Goal: Task Accomplishment & Management: Complete application form

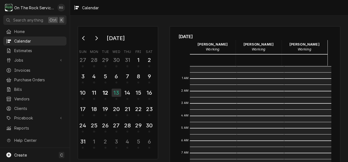
scroll to position [87, 0]
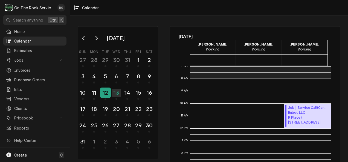
click at [105, 94] on div "12" at bounding box center [106, 92] width 10 height 9
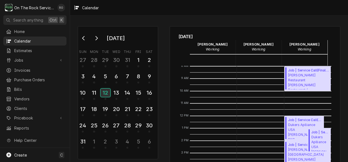
scroll to position [125, 0]
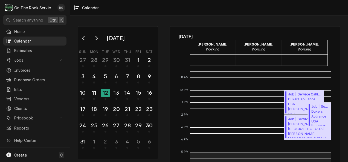
click at [289, 126] on span "Wofford College Richardson Building / 230 Evins St, Spartanburg, SC 29303" at bounding box center [308, 130] width 41 height 17
click at [115, 94] on div "13" at bounding box center [117, 92] width 10 height 9
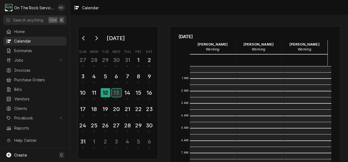
scroll to position [100, 0]
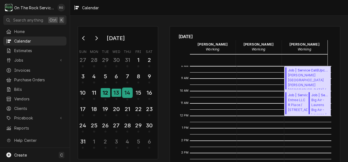
click at [128, 92] on div "14" at bounding box center [127, 92] width 10 height 9
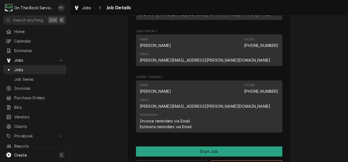
scroll to position [362, 0]
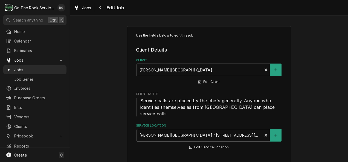
type textarea "x"
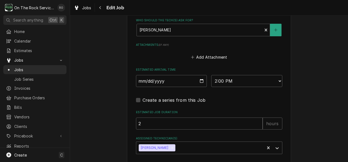
scroll to position [417, 0]
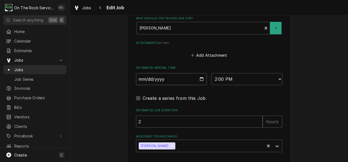
click at [161, 73] on input "2025-08-12" at bounding box center [171, 79] width 71 height 12
click at [198, 74] on input "2025-08-12" at bounding box center [171, 79] width 71 height 12
type input "2025-08-13"
type textarea "x"
click at [252, 73] on select "AM / PM 6:00 AM 6:15 AM 6:30 AM 6:45 AM 7:00 AM 7:15 AM 7:30 AM 7:45 AM 8:00 AM…" at bounding box center [246, 79] width 71 height 12
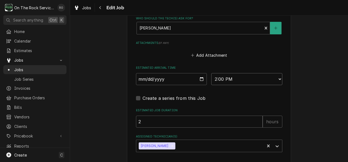
select select "08:00:00"
click at [211, 73] on select "AM / PM 6:00 AM 6:15 AM 6:30 AM 6:45 AM 7:00 AM 7:15 AM 7:30 AM 7:45 AM 8:00 AM…" at bounding box center [246, 79] width 71 height 12
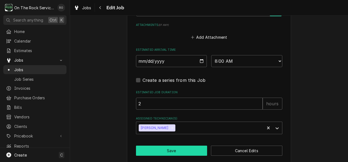
click at [178, 146] on button "Save" at bounding box center [171, 151] width 71 height 10
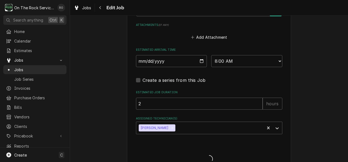
type textarea "x"
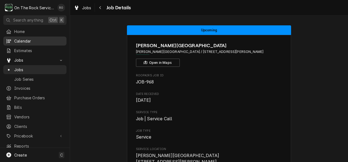
click at [16, 38] on span "Calendar" at bounding box center [38, 41] width 49 height 6
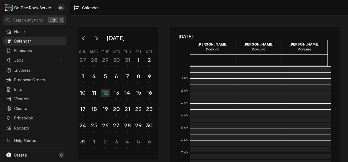
scroll to position [100, 0]
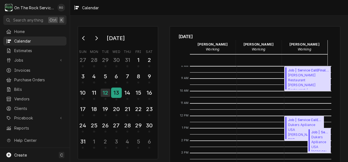
click at [117, 89] on div "13" at bounding box center [117, 92] width 10 height 9
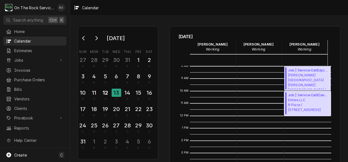
drag, startPoint x: 291, startPoint y: 99, endPoint x: 261, endPoint y: 119, distance: 35.7
click at [261, 119] on div "12 AM 1 AM 2 AM 3 AM 4 AM 5 AM 6 AM 7 AM 8 AM 9 AM 10 AM 11 AM 12 PM 1 PM 2 PM …" at bounding box center [255, 149] width 153 height 166
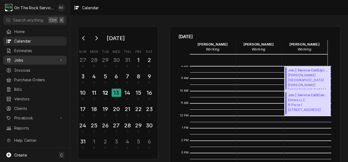
click at [23, 57] on span "Jobs" at bounding box center [34, 60] width 41 height 6
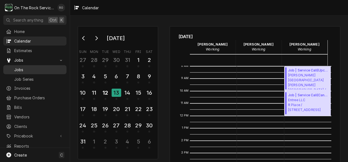
click at [21, 71] on div "Jobs" at bounding box center [34, 69] width 61 height 7
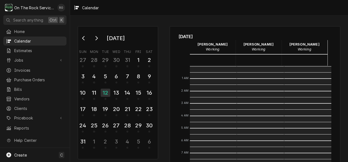
scroll to position [100, 0]
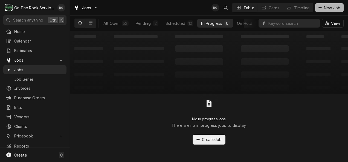
click at [329, 7] on span "New Job" at bounding box center [332, 8] width 19 height 6
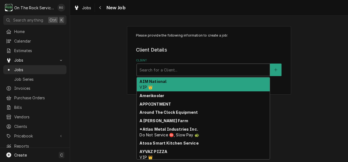
click at [224, 71] on div "Client" at bounding box center [202, 70] width 127 height 10
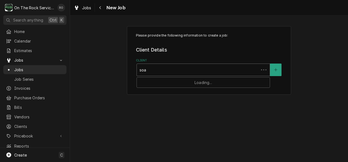
type input "soar"
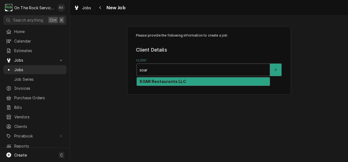
click at [220, 81] on div "SOAR Restaurants LLC" at bounding box center [203, 82] width 133 height 8
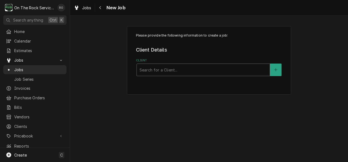
click at [233, 63] on div "Client Search for a Client..." at bounding box center [209, 68] width 146 height 18
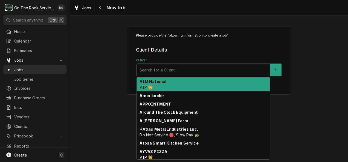
click at [232, 69] on div "Client" at bounding box center [202, 70] width 127 height 10
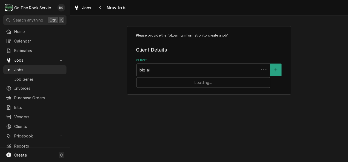
type input "big air"
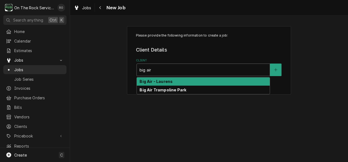
click at [224, 83] on div "Big Air - Laurens" at bounding box center [203, 82] width 133 height 8
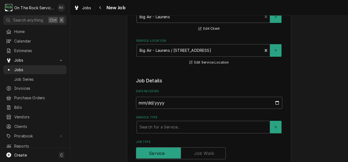
scroll to position [54, 0]
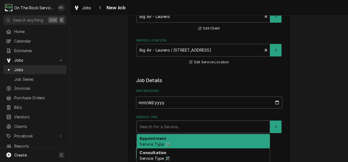
click at [203, 127] on div "Service Type" at bounding box center [202, 127] width 127 height 10
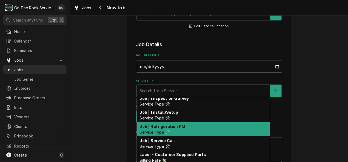
scroll to position [202, 0]
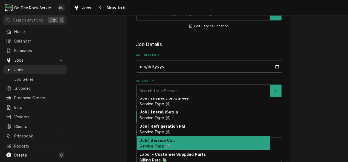
click at [198, 144] on div "Job | Service Call Service Type 🛠️" at bounding box center [203, 143] width 133 height 14
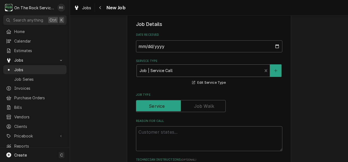
scroll to position [119, 0]
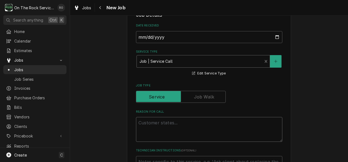
click at [195, 131] on textarea "Reason For Call" at bounding box center [209, 129] width 146 height 25
type textarea "x"
type textarea "u"
type textarea "x"
type textarea "un"
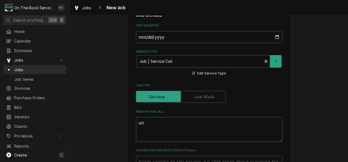
type textarea "x"
type textarea "und"
type textarea "x"
type textarea "unde"
type textarea "x"
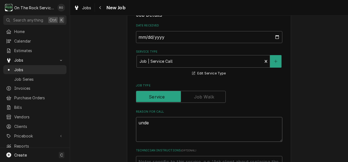
type textarea "under"
type textarea "x"
type textarea "under"
type textarea "x"
type textarea "under c"
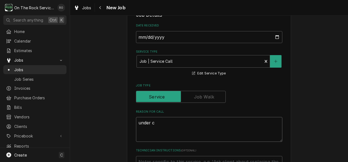
type textarea "x"
type textarea "under co"
type textarea "x"
type textarea "under cou"
type textarea "x"
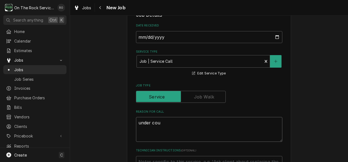
type textarea "under coun"
type textarea "x"
type textarea "under count"
type textarea "x"
type textarea "under counte"
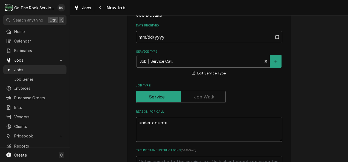
type textarea "x"
type textarea "under counter"
type textarea "x"
type textarea "under counter"
type textarea "x"
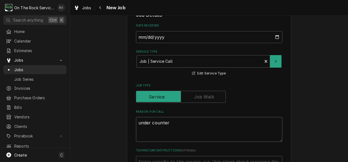
type textarea "under counter c"
type textarea "x"
type textarea "under counter co"
type textarea "x"
type textarea "under counter coo"
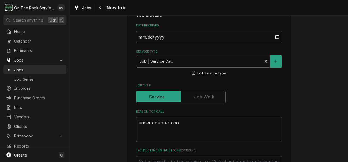
type textarea "x"
type textarea "under counter cool"
type textarea "x"
type textarea "under counter coole"
type textarea "x"
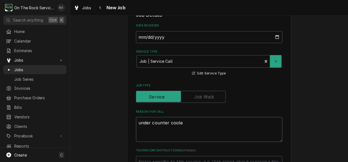
type textarea "under counter cooler"
type textarea "x"
type textarea "under counter cooler"
type textarea "x"
type textarea "under counter cooler n"
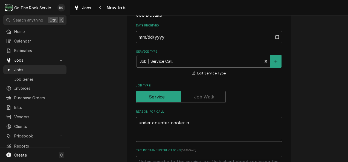
type textarea "x"
type textarea "under counter cooler ne"
type textarea "x"
type textarea "under counter cooler nee"
type textarea "x"
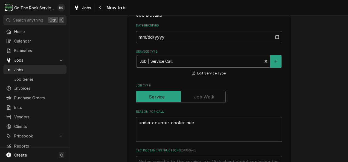
type textarea "under counter cooler need"
type textarea "x"
type textarea "under counter cooler needs"
type textarea "x"
type textarea "under counter cooler needs"
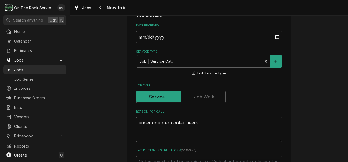
type textarea "x"
type textarea "under counter cooler needs s"
type textarea "x"
type textarea "under counter cooler needs se"
type textarea "x"
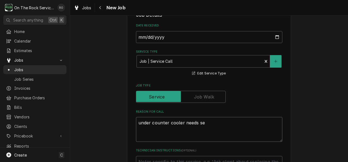
type textarea "under counter cooler needs ser"
type textarea "x"
type textarea "under counter cooler needs serv"
type textarea "x"
type textarea "under counter cooler needs servi"
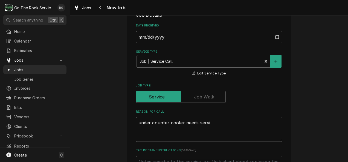
type textarea "x"
type textarea "under counter cooler needs servic"
type textarea "x"
type textarea "under counter cooler needs service"
type textarea "x"
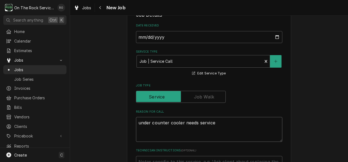
type textarea "under counter cooler needs serviced"
type textarea "x"
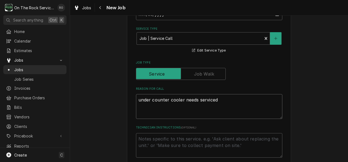
scroll to position [144, 0]
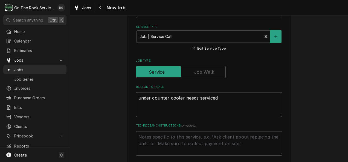
type textarea "under counter cooler needs serviced"
click at [186, 145] on textarea "Technician Instructions ( optional )" at bounding box center [209, 144] width 146 height 25
type textarea "x"
type textarea "o"
type textarea "x"
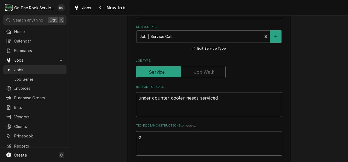
type textarea "op"
type textarea "x"
type textarea "ope"
type textarea "x"
type textarea "open"
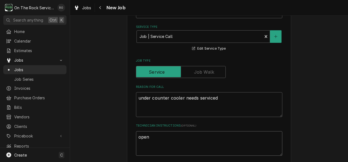
type textarea "x"
type textarea "opens"
type textarea "x"
type textarea "opens"
type textarea "x"
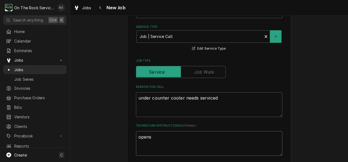
type textarea "opens a"
type textarea "x"
type textarea "opens at"
type textarea "x"
type textarea "opens at"
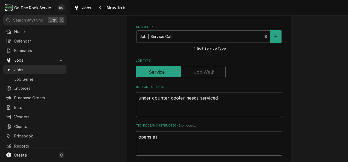
type textarea "x"
type textarea "opens at 10"
type textarea "x"
type textarea "opens at 10a"
type textarea "x"
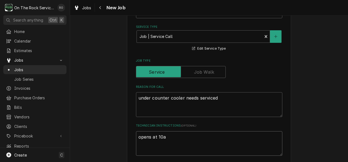
type textarea "opens at 10am"
type textarea "x"
type textarea "opens at 10am."
type textarea "x"
type textarea "opens at 10am."
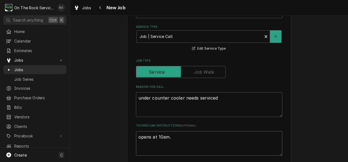
type textarea "x"
type textarea "opens at 10am. C"
type textarea "x"
type textarea "opens at 10am. Ch"
type textarea "x"
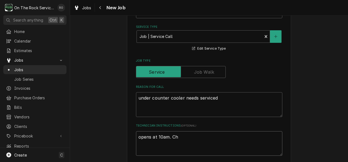
type textarea "opens at 10am. Chr"
type textarea "x"
type textarea "opens at 10am. Chri"
type textarea "x"
type textarea "opens at 10am. Chris"
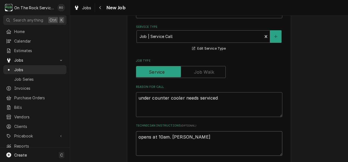
type textarea "x"
type textarea "opens at 10am. Chris"
type textarea "x"
type textarea "opens at 10am. Chris i"
type textarea "x"
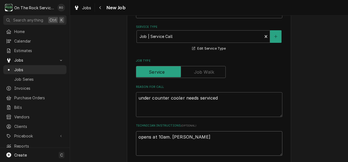
type textarea "opens at 10am. Chris is"
type textarea "x"
type textarea "opens at 10am. Chris is"
type textarea "x"
type textarea "opens at 10am. Chris is c"
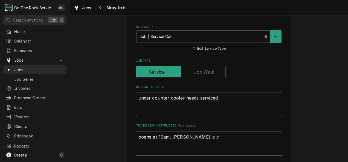
type textarea "x"
type textarea "opens at 10am. Chris is co"
type textarea "x"
type textarea "opens at 10am. Chris is con"
type textarea "x"
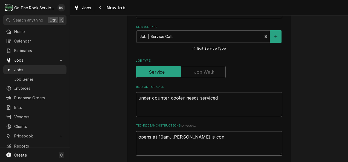
type textarea "opens at 10am. Chris is cont"
type textarea "x"
type textarea "opens at 10am. Chris is conta"
type textarea "x"
type textarea "opens at 10am. Chris is contac"
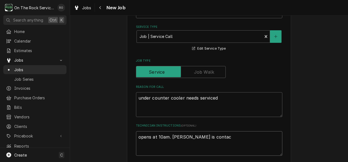
type textarea "x"
type textarea "opens at 10am. Chris is contact"
type textarea "x"
type textarea "opens at 10am. Chris is contac"
type textarea "x"
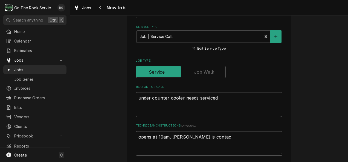
type textarea "opens at 10am. Chris is conta"
type textarea "x"
type textarea "opens at 10am. Chris is cont"
type textarea "x"
type textarea "opens at 10am. Chris is con"
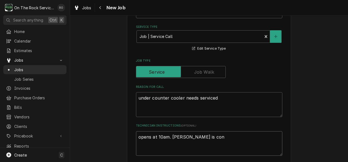
type textarea "x"
type textarea "opens at 10am. Chris is co"
type textarea "x"
type textarea "opens at 10am. Chris is c"
type textarea "x"
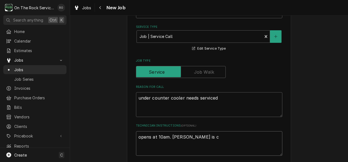
type textarea "opens at 10am. Chris is"
type textarea "x"
type textarea "opens at 10am. Chris is p"
type textarea "x"
type textarea "opens at 10am. Chris is p["
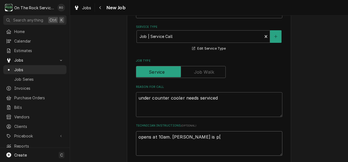
type textarea "x"
type textarea "opens at 10am. Chris is p[o"
type textarea "x"
type textarea "opens at 10am. Chris is p[oc"
type textarea "x"
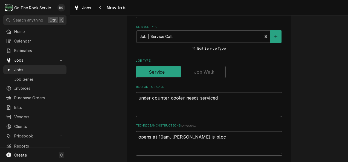
type textarea "opens at 10am. Chris is p[o"
type textarea "x"
type textarea "opens at 10am. Chris is p["
type textarea "x"
type textarea "opens at 10am. Chris is p"
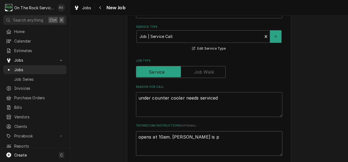
type textarea "x"
type textarea "opens at 10am. Chris is po"
type textarea "x"
type textarea "opens at 10am. Chris is poc"
type textarea "x"
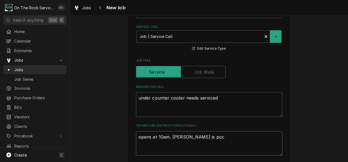
type textarea "opens at 10am. Chris is po"
type textarea "x"
type textarea "opens at 10am. Chris is p"
type textarea "x"
type textarea "opens at 10am. Chris is"
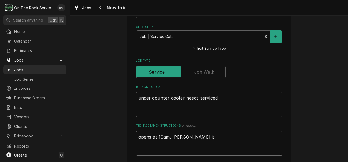
type textarea "x"
type textarea "opens at 10am. Chris is p"
type textarea "x"
type textarea "opens at 10am. Chris is po"
type textarea "x"
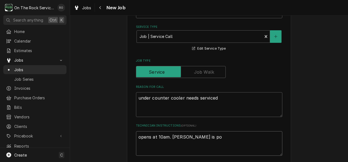
type textarea "opens at 10am. Chris is poi"
type textarea "x"
type textarea "opens at 10am. Chris is point"
type textarea "x"
type textarea "opens at 10am. Chris is point"
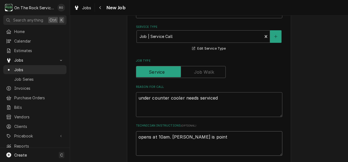
type textarea "x"
type textarea "opens at 10am. Chris is point o"
type textarea "x"
type textarea "opens at 10am. Chris is point of"
type textarea "x"
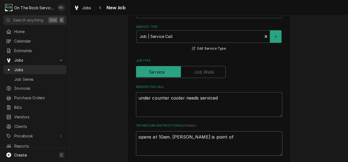
type textarea "opens at 10am. Chris is point of"
type textarea "x"
type textarea "opens at 10am. Chris is point of c"
type textarea "x"
type textarea "opens at 10am. Chris is point of co"
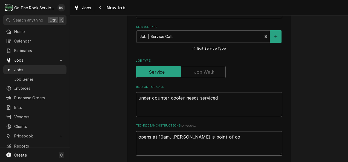
type textarea "x"
type textarea "opens at 10am. Chris is point of con"
type textarea "x"
type textarea "opens at 10am. Chris is point of cont"
type textarea "x"
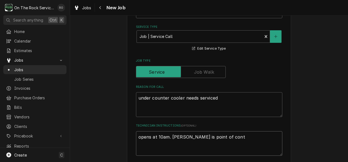
type textarea "opens at 10am. Chris is point of conta"
type textarea "x"
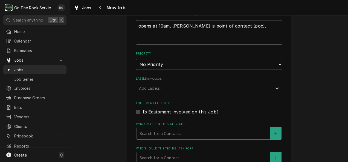
scroll to position [256, 0]
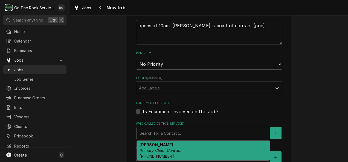
click at [184, 129] on div "Who called in this service?" at bounding box center [202, 134] width 127 height 10
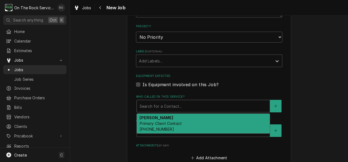
click at [183, 124] on div "Jake Primary Client Contact (864) 505-3366" at bounding box center [203, 124] width 133 height 20
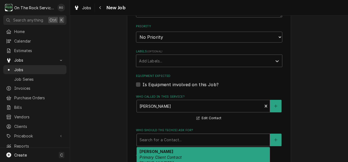
click at [181, 138] on div "Who should the tech(s) ask for?" at bounding box center [202, 140] width 127 height 10
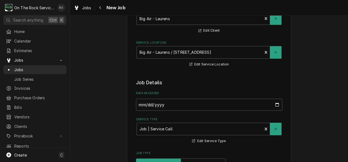
scroll to position [51, 0]
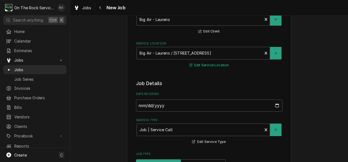
click at [215, 65] on button "Edit Service Location" at bounding box center [208, 65] width 41 height 7
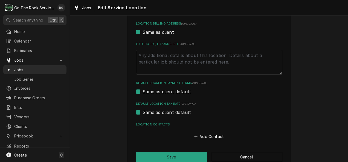
scroll to position [174, 0]
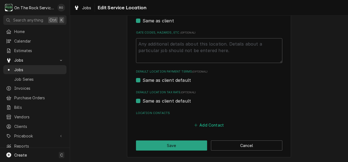
click at [213, 124] on button "Add Contact" at bounding box center [208, 126] width 31 height 8
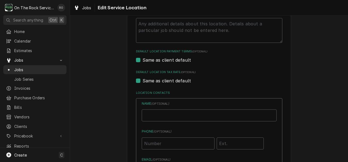
scroll to position [194, 0]
click at [184, 142] on input "Phone ( optional )" at bounding box center [178, 144] width 73 height 12
click at [174, 116] on input "Location Name ( optional )" at bounding box center [209, 116] width 135 height 12
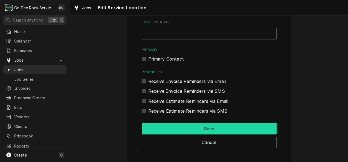
click at [178, 131] on button "Save" at bounding box center [209, 128] width 135 height 11
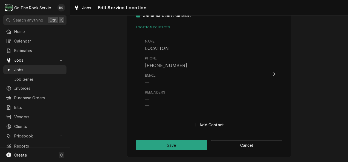
scroll to position [260, 0]
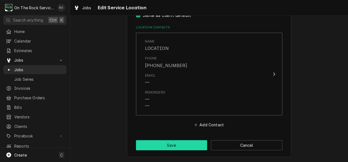
click at [173, 143] on button "Save" at bounding box center [171, 146] width 71 height 10
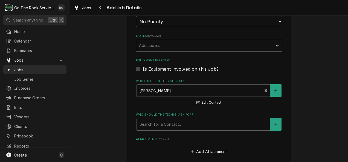
scroll to position [300, 0]
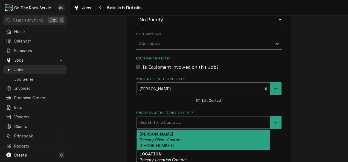
click at [210, 119] on div "Who should the tech(s) ask for?" at bounding box center [202, 123] width 127 height 10
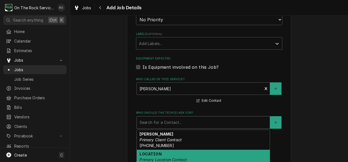
click at [207, 154] on div "LOCATION Primary Location Contact (864) 766-5394" at bounding box center [203, 160] width 133 height 20
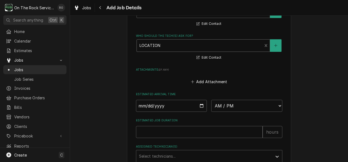
scroll to position [381, 0]
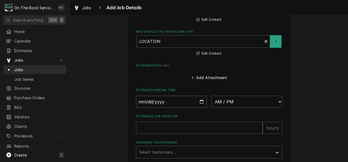
click at [183, 101] on input "Date" at bounding box center [171, 102] width 71 height 12
click at [198, 103] on input "Date" at bounding box center [171, 102] width 71 height 12
click at [229, 98] on select "AM / PM 6:00 AM 6:15 AM 6:30 AM 6:45 AM 7:00 AM 7:15 AM 7:30 AM 7:45 AM 8:00 AM…" at bounding box center [246, 102] width 71 height 12
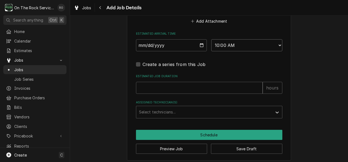
scroll to position [439, 0]
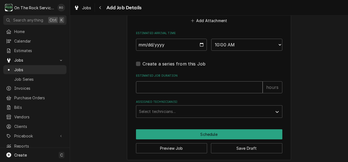
click at [209, 87] on input "Estimated Job Duration" at bounding box center [199, 87] width 127 height 12
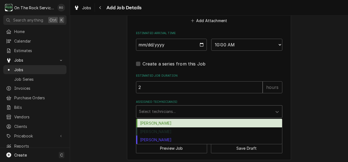
click at [208, 108] on div "Assigned Technician(s)" at bounding box center [204, 112] width 130 height 10
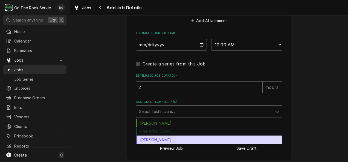
click at [178, 142] on div "Todd Brady" at bounding box center [209, 140] width 146 height 8
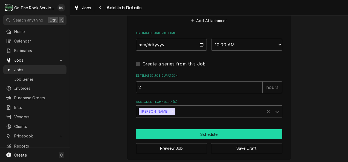
click at [215, 134] on button "Schedule" at bounding box center [209, 135] width 146 height 10
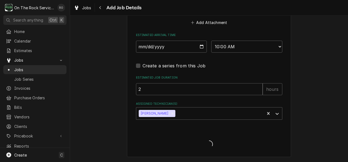
scroll to position [437, 0]
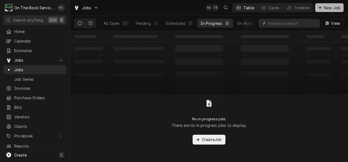
click at [322, 8] on div "Dynamic Content Wrapper" at bounding box center [319, 7] width 5 height 5
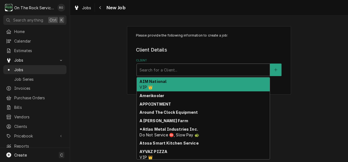
click at [255, 65] on div "Client" at bounding box center [202, 70] width 127 height 10
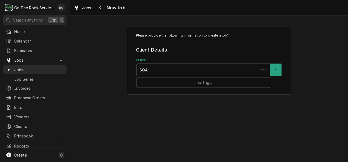
type input "SOAR"
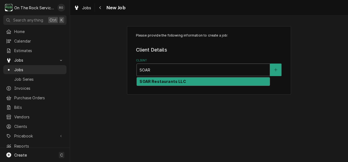
click at [244, 82] on div "SOAR Restaurants LLC" at bounding box center [203, 82] width 133 height 8
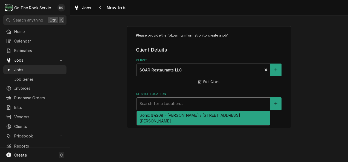
click at [251, 107] on div "Service Location" at bounding box center [202, 104] width 127 height 10
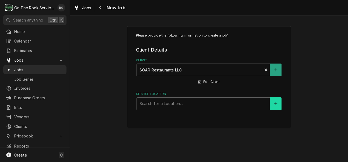
click at [279, 104] on button "Service Location" at bounding box center [275, 104] width 11 height 13
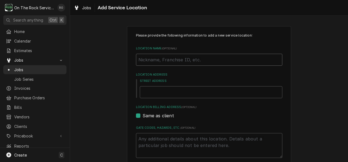
click at [195, 61] on input "Location Name ( optional )" at bounding box center [209, 60] width 146 height 12
type textarea "x"
type input "S"
type textarea "x"
type input "SO"
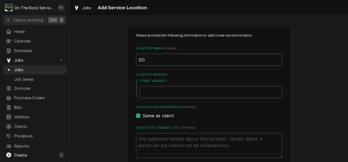
type textarea "x"
type input "SON"
type textarea "x"
type input "SONI"
type textarea "x"
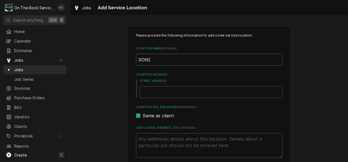
type input "SONIC"
type textarea "x"
type input "SONIC"
type textarea "x"
type input "SONIC d"
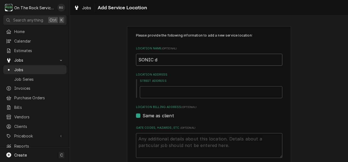
type textarea "x"
type input "SONIC"
type textarea "x"
type input "SONIC D"
type textarea "x"
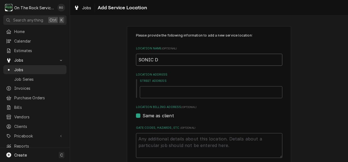
type input "SONIC DR"
type textarea "x"
type input "SONIC DRI"
type textarea "x"
type input "SONIC DRIV"
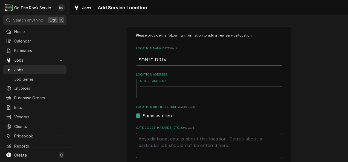
type textarea "x"
type input "SONIC DRIVE"
type textarea "x"
type input "SONIC DRIVE-"
type textarea "x"
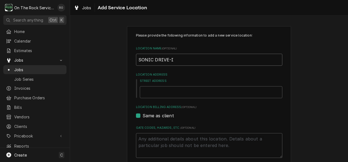
type input "SONIC DRIVE-IN"
type textarea "x"
type input "SONIC DRIVE-IN"
click at [179, 90] on input "Street Address" at bounding box center [211, 92] width 142 height 12
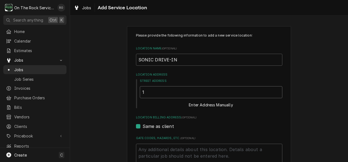
type textarea "x"
type input "17"
type textarea "x"
type input "17"
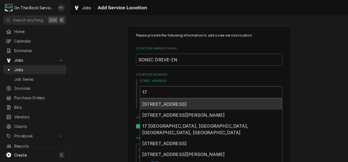
type textarea "x"
type input "17"
type textarea "x"
type input "1"
type textarea "x"
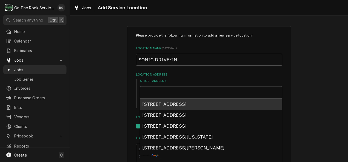
type textarea "x"
type input "3"
type textarea "x"
type input "39"
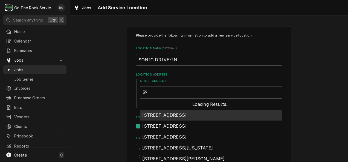
type textarea "x"
type input "398"
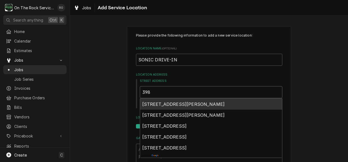
type textarea "x"
type input "3980"
type textarea "x"
type input "3980"
type textarea "x"
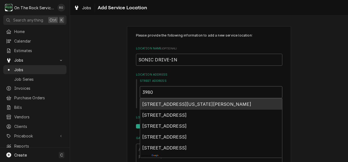
type input "3980 G"
type textarea "x"
type input "3980 GE"
type textarea "x"
type input "3980 GEO"
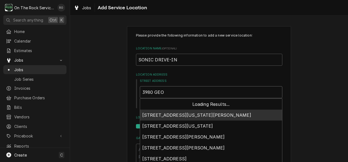
type textarea "x"
type input "3980 GEOR"
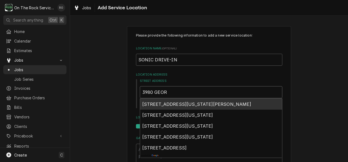
type textarea "x"
type input "3980 GEORG"
type textarea "x"
type input "3980 GEORGIA"
type textarea "x"
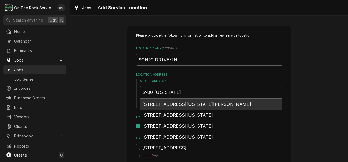
type input "3980 GEORGIA"
type textarea "x"
type input "3980 GEORGIA 1"
type textarea "x"
type input "3980 GEORGIA 17"
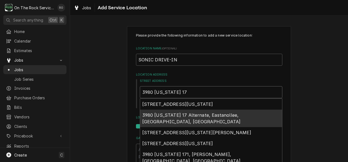
click at [178, 115] on span "3980 Georgia 17 Alternate, Eastanollee, GA, USA" at bounding box center [191, 119] width 98 height 12
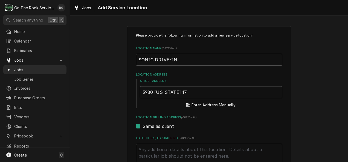
type textarea "x"
type input "3980 GA 17Alt"
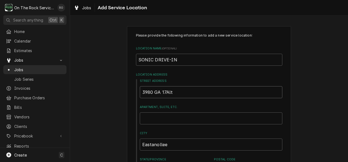
type textarea "x"
type input "3980 GA 17Alt"
click at [178, 115] on input "Apartment, Suite, etc." at bounding box center [211, 119] width 142 height 12
click at [188, 94] on input "3980 GA 17Alt" at bounding box center [211, 92] width 142 height 12
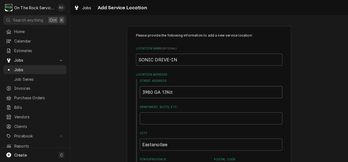
type textarea "x"
type input "3980 GA 17Al"
type textarea "x"
type input "3980 GA 17A"
type textarea "x"
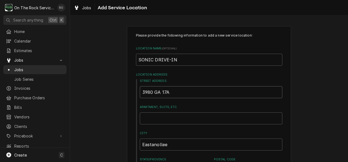
type input "3980 GA 17"
type textarea "x"
type input "3980 GA 1"
type textarea "x"
type input "3980 GA"
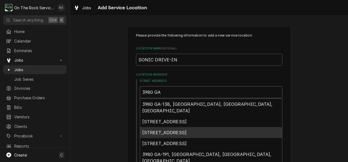
click at [177, 130] on span "3980 GA 17Alt, Eastanollee, GA, USA" at bounding box center [164, 132] width 45 height 5
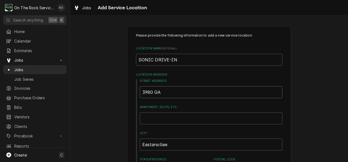
type textarea "x"
type input "3980 GA 17Alt"
click at [177, 128] on div "Street Address 3980 GA 17Alt Apartment, Suite, etc. City Eastanollee State/Prov…" at bounding box center [209, 128] width 146 height 98
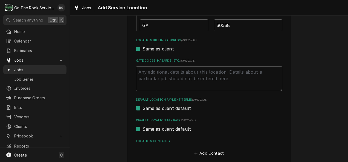
scroll to position [174, 0]
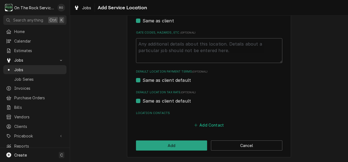
click at [208, 122] on button "Add Contact" at bounding box center [208, 126] width 31 height 8
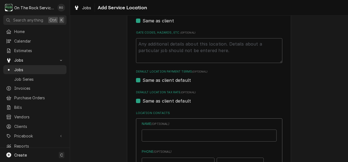
type textarea "x"
click at [185, 132] on input "Location Name ( optional )" at bounding box center [209, 136] width 135 height 12
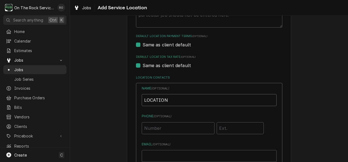
scroll to position [209, 0]
type input "LOCATION"
click at [183, 130] on input "Phone ( optional )" at bounding box center [178, 128] width 73 height 12
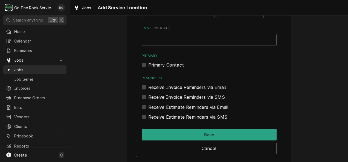
type input "(706) 886-0089"
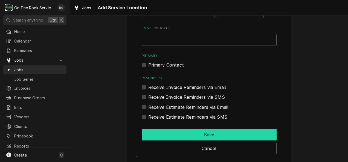
click at [183, 130] on button "Save" at bounding box center [209, 134] width 135 height 11
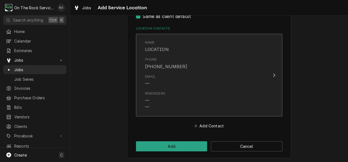
scroll to position [260, 0]
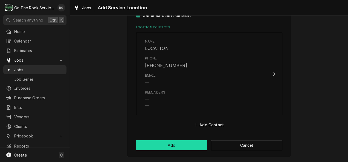
click at [184, 147] on button "Add" at bounding box center [171, 146] width 71 height 10
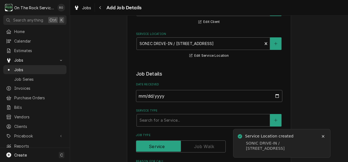
scroll to position [81, 0]
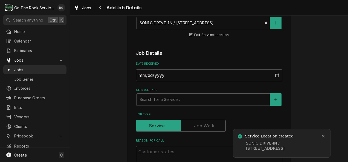
click at [179, 103] on div "Service Type" at bounding box center [202, 100] width 127 height 10
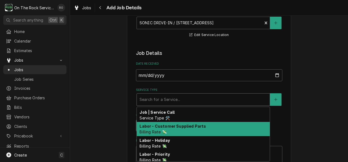
scroll to position [239, 0]
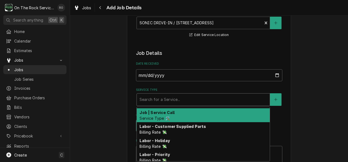
click at [175, 114] on div "Job | Service Call Service Type 🛠️" at bounding box center [203, 116] width 133 height 14
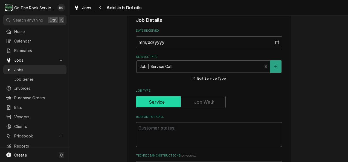
scroll to position [122, 0]
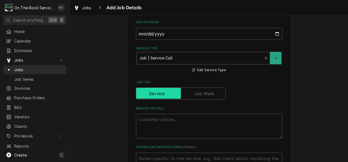
click at [177, 124] on textarea "Reason For Call" at bounding box center [209, 126] width 146 height 25
type textarea "x"
type textarea "I"
type textarea "x"
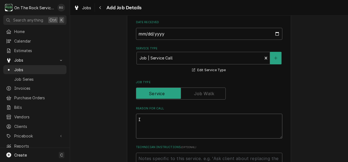
type textarea "Ic"
type textarea "x"
type textarea "Ice"
type textarea "x"
type textarea "Ice"
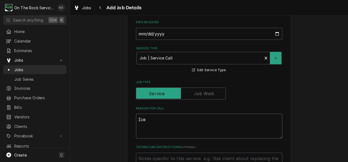
type textarea "x"
type textarea "Ice C"
type textarea "x"
type textarea "Ice Cr"
type textarea "x"
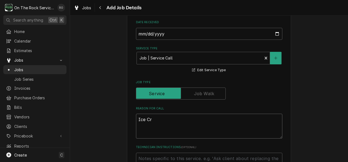
type textarea "Ice Cre"
type textarea "x"
type textarea "Ice Crea"
type textarea "x"
type textarea "Ice Cream"
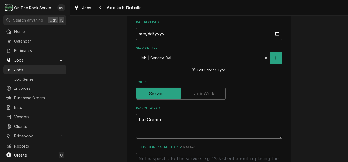
type textarea "x"
type textarea "Ice Cream"
type textarea "x"
type textarea "Ice Cream ma"
type textarea "x"
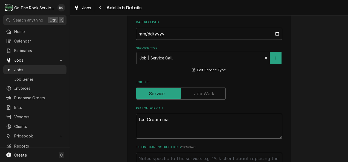
type textarea "Ice Cream mac"
type textarea "x"
type textarea "Ice Cream mach"
type textarea "x"
type textarea "Ice Cream machi"
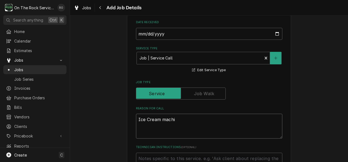
type textarea "x"
type textarea "Ice Cream machine"
type textarea "x"
type textarea "Ice Cream machine"
type textarea "x"
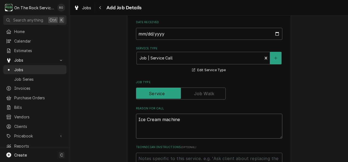
type textarea "Ice Cream machine h"
type textarea "x"
type textarea "Ice Cream machine ha"
type textarea "x"
type textarea "Ice Cream machine hav"
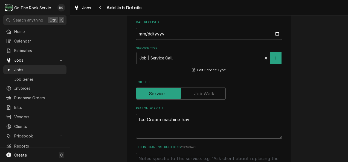
type textarea "x"
type textarea "Ice Cream machine havi"
type textarea "x"
type textarea "Ice Cream machine havin"
type textarea "x"
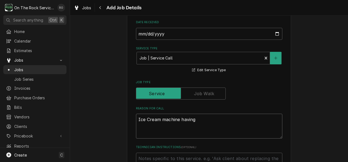
type textarea "Ice Cream machine having"
type textarea "x"
type textarea "Ice Cream machine having t"
type textarea "x"
type textarea "Ice Cream machine having tr"
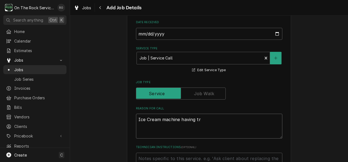
type textarea "x"
type textarea "Ice Cream machine having tro"
type textarea "x"
type textarea "Ice Cream machine having trou"
type textarea "x"
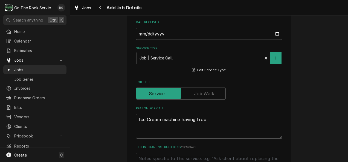
type textarea "Ice Cream machine having troub"
type textarea "x"
type textarea "Ice Cream machine having troubl"
type textarea "x"
type textarea "Ice Cream machine having trouble"
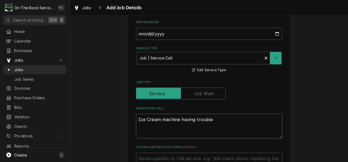
type textarea "x"
type textarea "Ice Cream machine having trouble"
type textarea "x"
type textarea "Ice Cream machine having trouble p"
type textarea "x"
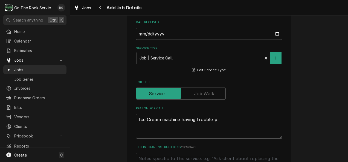
type textarea "Ice Cream machine having trouble pu"
type textarea "x"
type textarea "Ice Cream machine having trouble pum"
type textarea "x"
type textarea "Ice Cream machine having trouble pump"
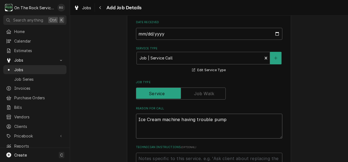
type textarea "x"
type textarea "Ice Cream machine having trouble pumpi"
type textarea "x"
type textarea "Ice Cream machine having trouble pumpin"
type textarea "x"
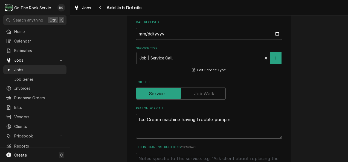
type textarea "Ice Cream machine having trouble pumping"
type textarea "x"
type textarea "Ice Cream machine having trouble pumping"
type textarea "x"
type textarea "Ice Cream machine having trouble pumping u"
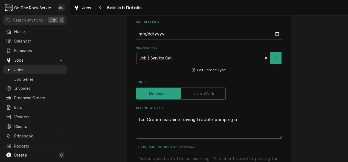
type textarea "x"
type textarea "Ice Cream machine having trouble pumping up"
type textarea "x"
type textarea "Ice Cream machine having trouble pumping up."
type textarea "x"
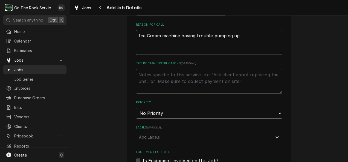
scroll to position [220, 0]
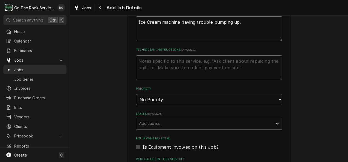
type textarea "Ice Cream machine having trouble pumping up."
click at [154, 62] on textarea "Technician Instructions ( optional )" at bounding box center [209, 68] width 146 height 25
type textarea "x"
type textarea "l"
type textarea "x"
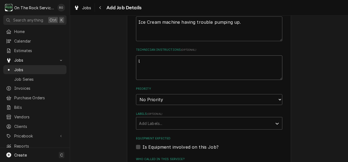
type textarea "lo"
type textarea "x"
type textarea "loc"
type textarea "x"
type textarea "loca"
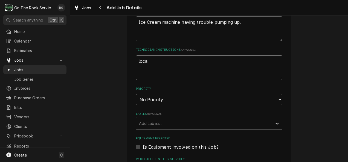
type textarea "x"
type textarea "locao"
type textarea "x"
type textarea "locaol"
type textarea "x"
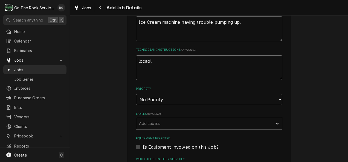
type textarea "locaol"
type textarea "x"
type textarea "locaol"
type textarea "x"
type textarea "locao"
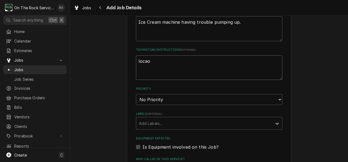
type textarea "x"
type textarea "loca"
type textarea "x"
type textarea "local"
type textarea "x"
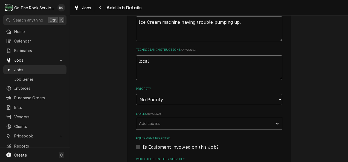
type textarea "local"
type textarea "x"
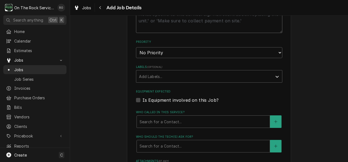
scroll to position [268, 0]
click at [168, 119] on div "Who called in this service?" at bounding box center [202, 121] width 127 height 10
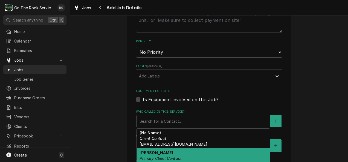
click at [180, 154] on div "Jasmine Primary Client Contact (336) 988-3609 jhudolin@soarqsr.com" at bounding box center [203, 162] width 133 height 26
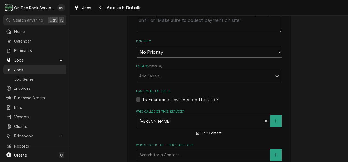
click at [178, 154] on div "Who should the tech(s) ask for?" at bounding box center [202, 155] width 127 height 10
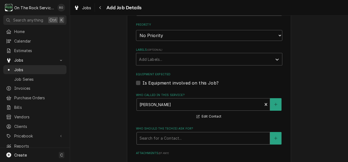
scroll to position [286, 0]
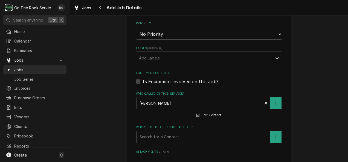
click at [175, 140] on div "Who should the tech(s) ask for?" at bounding box center [202, 137] width 127 height 10
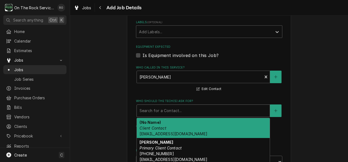
scroll to position [335, 0]
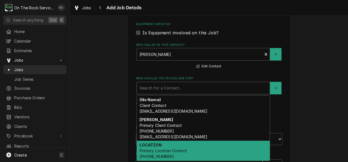
click at [184, 149] on div "LOCATION Primary Location Contact (706) 886-0089" at bounding box center [203, 151] width 133 height 20
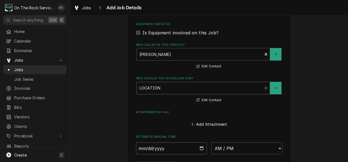
click at [179, 144] on input "Date" at bounding box center [171, 149] width 71 height 12
click at [174, 148] on input "Date" at bounding box center [171, 149] width 71 height 12
click at [200, 150] on input "Date" at bounding box center [171, 149] width 71 height 12
click at [261, 153] on select "AM / PM 6:00 AM 6:15 AM 6:30 AM 6:45 AM 7:00 AM 7:15 AM 7:30 AM 7:45 AM 8:00 AM…" at bounding box center [246, 149] width 71 height 12
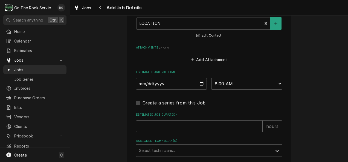
scroll to position [400, 0]
click at [199, 126] on input "Estimated Job Duration" at bounding box center [199, 126] width 127 height 12
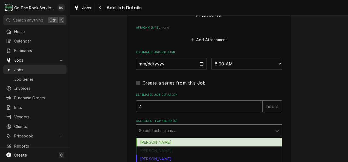
click at [160, 130] on div "Assigned Technician(s)" at bounding box center [204, 131] width 130 height 10
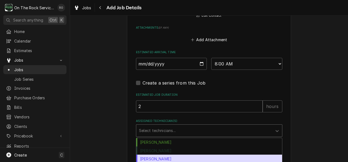
click at [158, 160] on div "Todd Brady" at bounding box center [209, 159] width 146 height 8
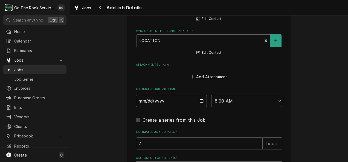
scroll to position [393, 0]
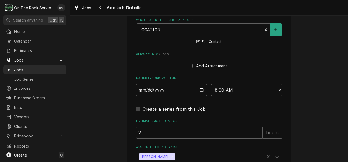
click at [276, 92] on select "AM / PM 6:00 AM 6:15 AM 6:30 AM 6:45 AM 7:00 AM 7:15 AM 7:30 AM 7:45 AM 8:00 AM…" at bounding box center [246, 90] width 71 height 12
click at [250, 109] on div "Create a series from this Job" at bounding box center [209, 109] width 146 height 7
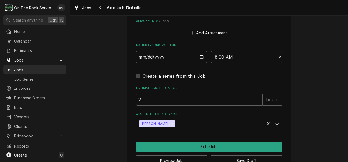
scroll to position [442, 0]
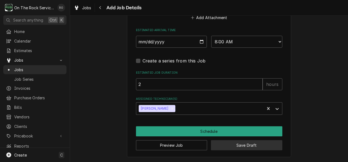
click at [217, 146] on button "Save Draft" at bounding box center [246, 146] width 71 height 10
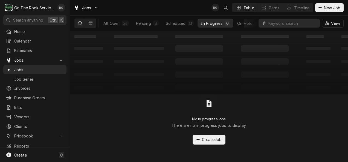
click at [324, 12] on div "RO Table Cards Timeline New Job" at bounding box center [277, 7] width 132 height 9
click at [324, 7] on span "New Job" at bounding box center [332, 8] width 19 height 6
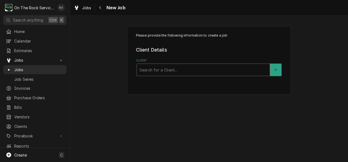
click at [165, 66] on div "Client" at bounding box center [202, 70] width 127 height 10
type input "soar"
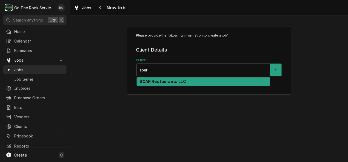
click at [167, 82] on strong "SOAR Restaurants LLC" at bounding box center [162, 81] width 46 height 5
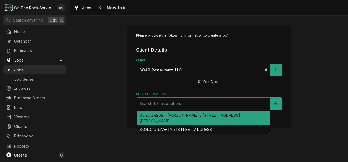
click at [168, 102] on div "Service Location" at bounding box center [202, 104] width 127 height 10
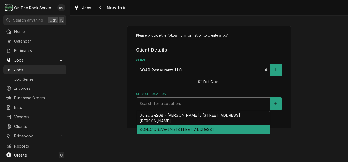
click at [162, 125] on div "SONIC DRIVE-IN / 3980 GA 17Alt, Eastanollee, GA 30538" at bounding box center [203, 129] width 133 height 8
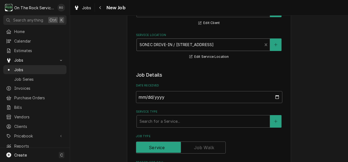
scroll to position [59, 0]
drag, startPoint x: 174, startPoint y: 130, endPoint x: 173, endPoint y: 120, distance: 9.9
click at [173, 120] on div "Service Type" at bounding box center [202, 121] width 127 height 10
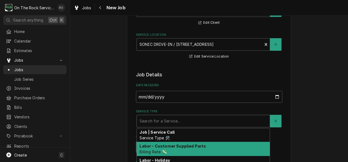
scroll to position [241, 0]
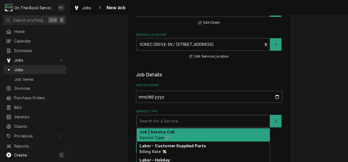
click at [160, 132] on strong "Job | Service Call" at bounding box center [156, 132] width 35 height 5
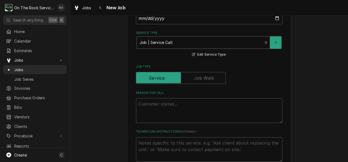
scroll to position [141, 0]
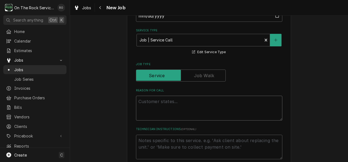
click at [157, 105] on textarea "Reason For Call" at bounding box center [209, 108] width 146 height 25
type textarea "x"
type textarea "S"
type textarea "x"
type textarea "Sl"
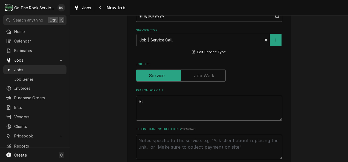
type textarea "x"
type textarea "Slu"
type textarea "x"
type textarea "Slus"
type textarea "x"
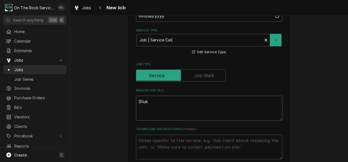
type textarea "Slush"
type textarea "x"
type textarea "Slush"
type textarea "x"
type textarea "Slush M"
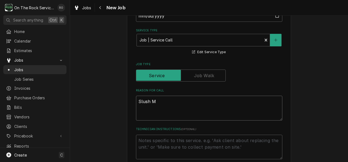
type textarea "x"
type textarea "Slush Ma"
type textarea "x"
type textarea "Slush Mac"
type textarea "x"
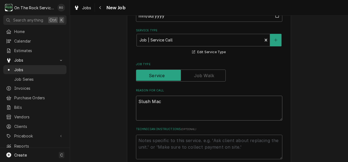
type textarea "Slush Mach"
type textarea "x"
type textarea "Slush Machi"
type textarea "x"
type textarea "Slush Machin"
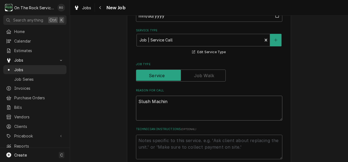
type textarea "x"
type textarea "Slush Machine"
type textarea "x"
type textarea "Slush Machine"
type textarea "x"
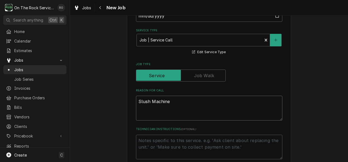
type textarea "Slush Machine w"
type textarea "x"
type textarea "Slush Machine wi"
type textarea "x"
type textarea "Slush Machine wil"
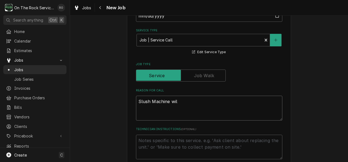
type textarea "x"
type textarea "Slush Machine will"
type textarea "x"
type textarea "Slush Machine will"
type textarea "x"
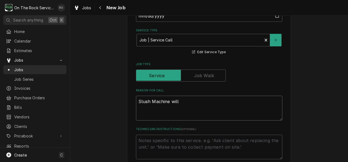
type textarea "Slush Machine will f"
type textarea "x"
type textarea "Slush Machine will fr"
type textarea "x"
type textarea "Slush Machine will fre"
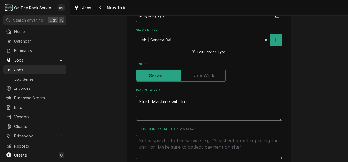
type textarea "x"
type textarea "Slush Machine will free"
type textarea "x"
type textarea "Slush Machine will freez"
type textarea "x"
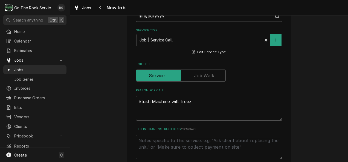
type textarea "Slush Machine will freeze"
type textarea "x"
type textarea "Slush Machine will freeze"
type textarea "x"
type textarea "Slush Machine will freeze t"
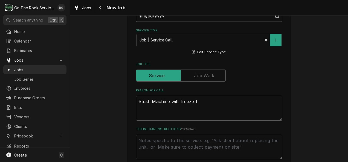
type textarea "x"
type textarea "Slush Machine will freeze to"
type textarea "x"
type textarea "Slush Machine will freeze to"
type textarea "x"
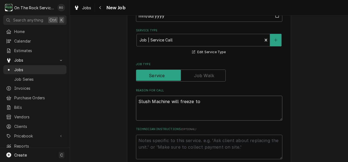
type textarea "Slush Machine will freeze to m"
type textarea "x"
type textarea "Slush Machine will freeze to mu"
type textarea "x"
type textarea "Slush Machine will freeze to muc"
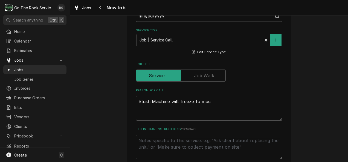
type textarea "x"
type textarea "Slush Machine will freeze to much"
type textarea "x"
type textarea "Slush Machine will freeze to much"
type textarea "x"
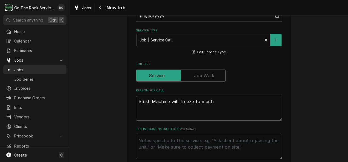
type textarea "Slush Machine will freeze to much o"
type textarea "x"
type textarea "Slush Machine will freeze to much or"
type textarea "x"
type textarea "Slush Machine will freeze to much or n"
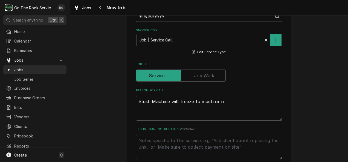
type textarea "x"
type textarea "Slush Machine will freeze to much or no"
type textarea "x"
type textarea "Slush Machine will freeze to much or not"
type textarea "x"
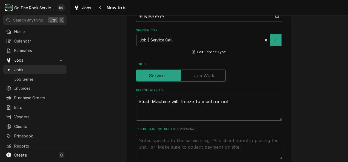
type textarea "Slush Machine will freeze to much or not"
type textarea "x"
type textarea "Slush Machine will freeze to much or not f"
type textarea "x"
type textarea "Slush Machine will freeze to much or not fr"
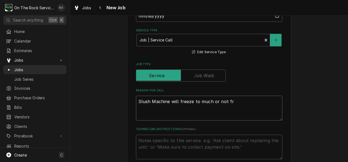
type textarea "x"
type textarea "Slush Machine will freeze to much or not fre"
type textarea "x"
type textarea "Slush Machine will freeze to much or not free"
type textarea "x"
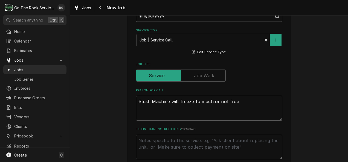
type textarea "Slush Machine will freeze to much or not freez"
type textarea "x"
type textarea "Slush Machine will freeze to much or not freeze"
type textarea "x"
type textarea "Slush Machine will freeze to much or not freeze"
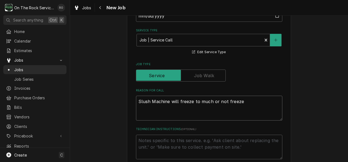
type textarea "x"
type textarea "Slush Machine will freeze to much or not freeze e"
type textarea "x"
type textarea "Slush Machine will freeze to much or not freeze en"
type textarea "x"
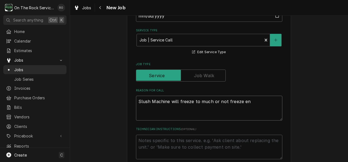
type textarea "Slush Machine will freeze to much or not freeze eno"
type textarea "x"
type textarea "Slush Machine will freeze to much or not freeze enou"
type textarea "x"
type textarea "Slush Machine will freeze to much or not freeze enoug"
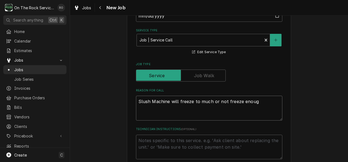
type textarea "x"
type textarea "Slush Machine will freeze to much or not freeze enough"
type textarea "x"
type textarea "Slush Machine will freeze to much or not freeze enough."
click at [195, 102] on textarea "Slush Machine will freeze to much or not freeze enough." at bounding box center [209, 108] width 146 height 25
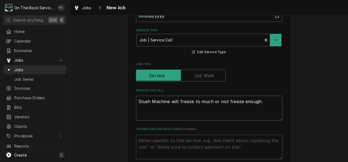
type textarea "x"
type textarea "Slush Machine will freeze too much or not freeze enough."
type textarea "x"
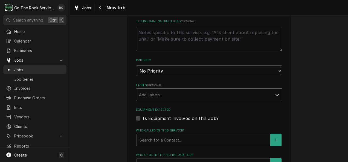
scroll to position [267, 0]
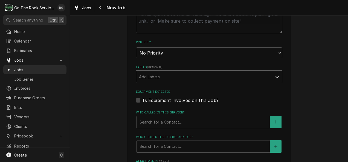
type textarea "Slush Machine will freeze too much or not freeze enough."
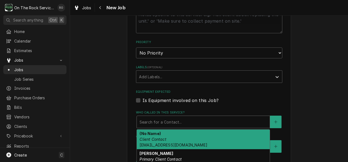
drag, startPoint x: 168, startPoint y: 135, endPoint x: 144, endPoint y: 122, distance: 27.1
click at [144, 122] on div "Who called in this service?" at bounding box center [202, 122] width 127 height 10
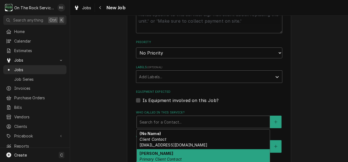
click at [164, 157] on em "Primary Client Contact" at bounding box center [160, 159] width 42 height 5
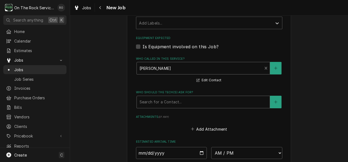
scroll to position [321, 0]
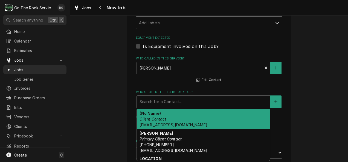
click at [152, 100] on div "Who should the tech(s) ask for?" at bounding box center [202, 102] width 127 height 10
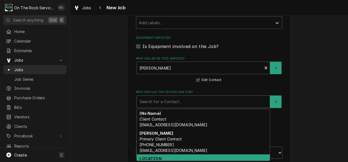
click at [165, 158] on div "LOCATION Primary Location Contact (706) 886-0089" at bounding box center [203, 165] width 133 height 20
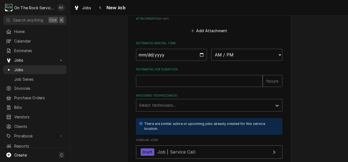
scroll to position [429, 0]
click at [197, 54] on input "Date" at bounding box center [171, 55] width 71 height 12
type textarea "x"
type input "2025-08-13"
click at [199, 56] on input "2025-08-13" at bounding box center [171, 55] width 71 height 12
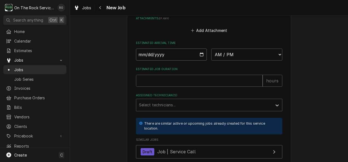
type textarea "x"
type input "2025-08-14"
type textarea "x"
click at [248, 58] on select "AM / PM 6:00 AM 6:15 AM 6:30 AM 6:45 AM 7:00 AM 7:15 AM 7:30 AM 7:45 AM 8:00 AM…" at bounding box center [246, 55] width 71 height 12
select select "09:00:00"
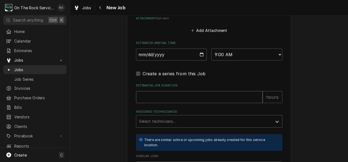
click at [179, 95] on input "Estimated Job Duration" at bounding box center [199, 97] width 127 height 12
type textarea "x"
type input "2"
type textarea "x"
type input "2"
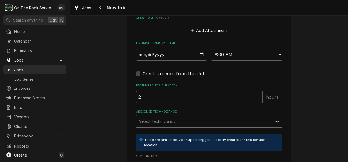
click at [183, 117] on div "Assigned Technician(s)" at bounding box center [204, 122] width 130 height 10
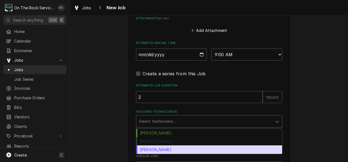
click at [157, 150] on div "Todd Brady" at bounding box center [209, 150] width 146 height 8
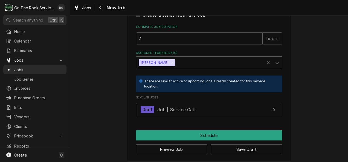
scroll to position [492, 0]
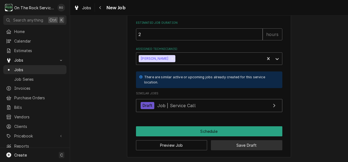
click at [232, 144] on button "Save Draft" at bounding box center [246, 146] width 71 height 10
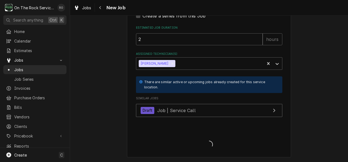
type textarea "x"
